Goal: Find specific fact: Find specific fact

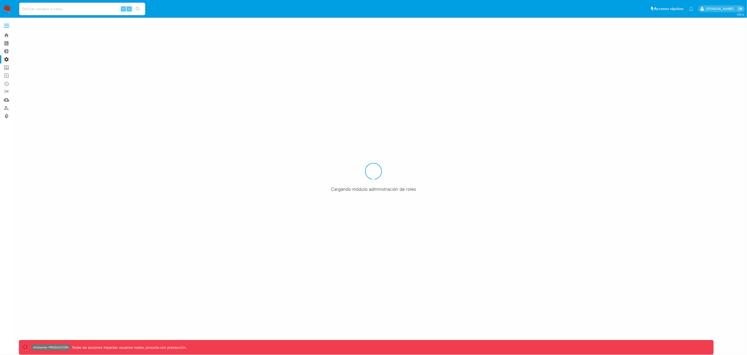
click at [67, 11] on div "Pausado Ver notificaciones ⌥ s Accesos rápidos Presiona las siguientes teclas p…" at bounding box center [373, 177] width 747 height 355
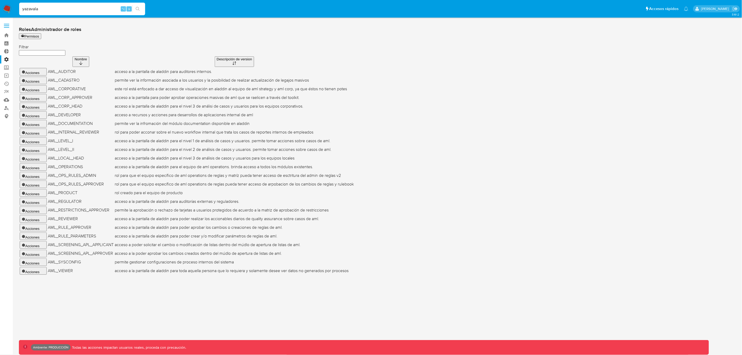
type input "yazavala"
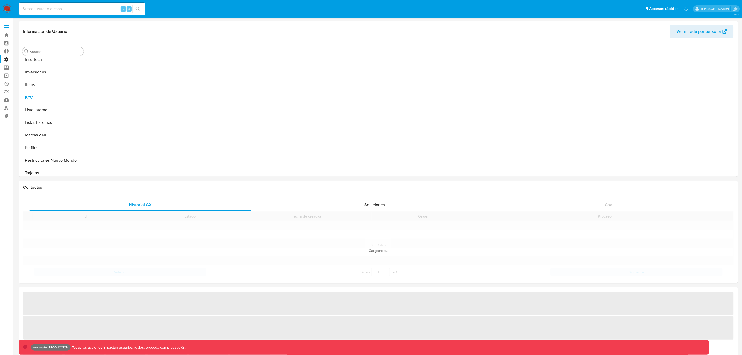
scroll to position [272, 0]
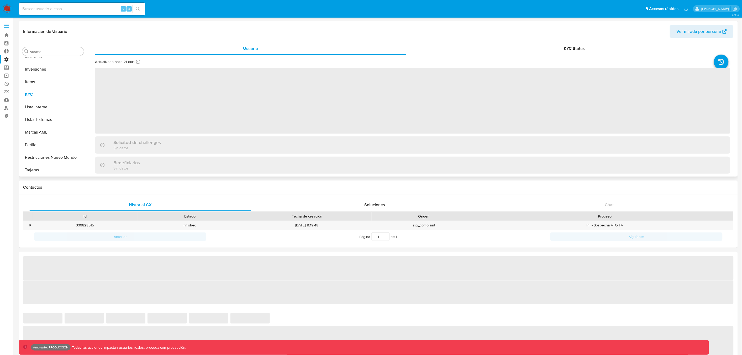
select select "10"
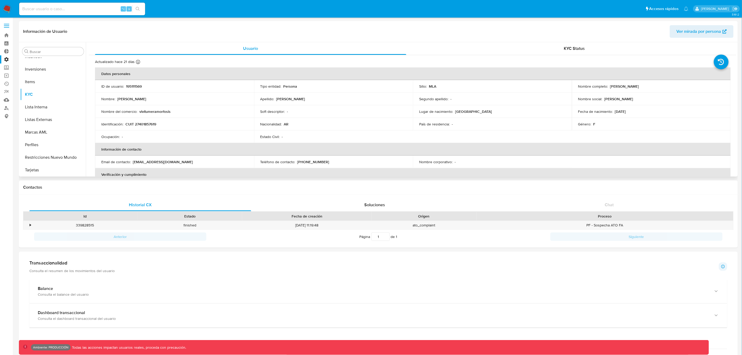
click at [132, 87] on p "195111569" at bounding box center [134, 86] width 16 height 5
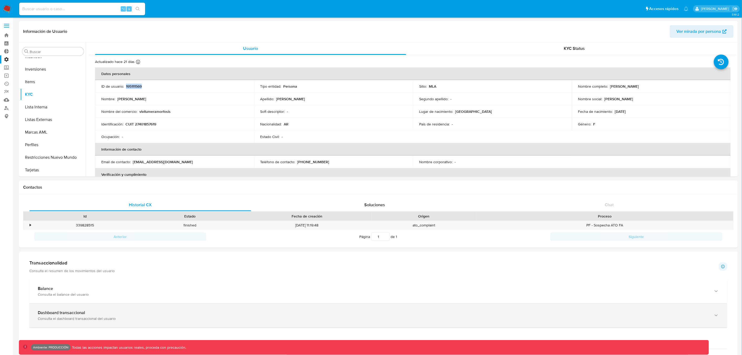
copy p "195111569"
